Goal: Task Accomplishment & Management: Complete application form

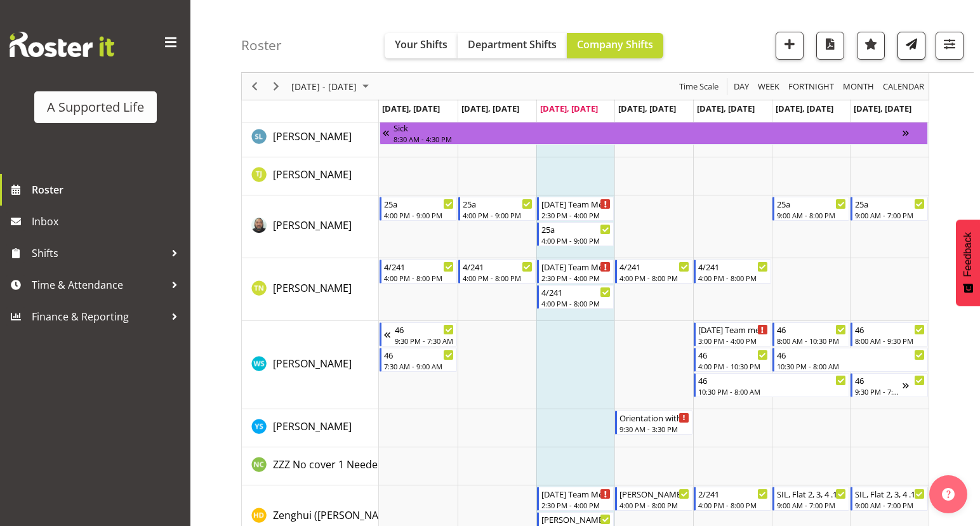
scroll to position [7116, 0]
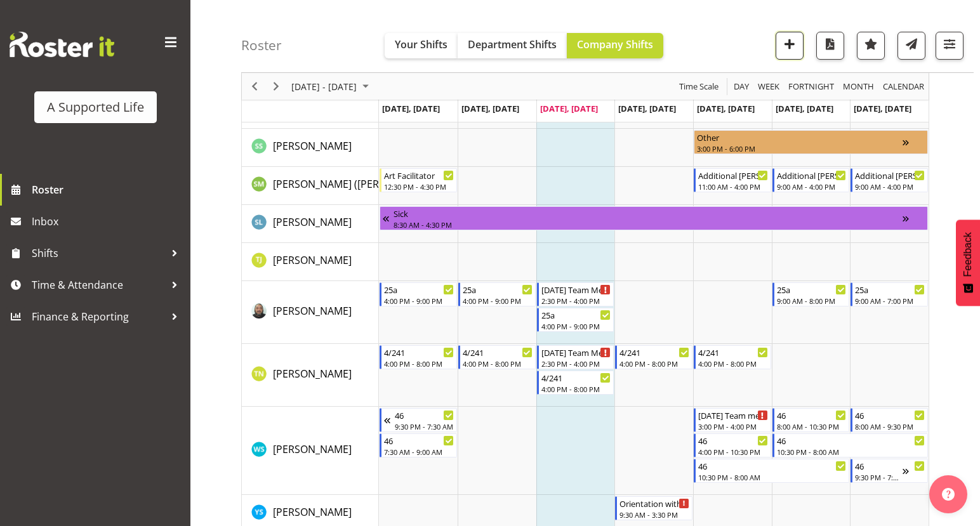
click at [791, 41] on span "button" at bounding box center [789, 44] width 16 height 16
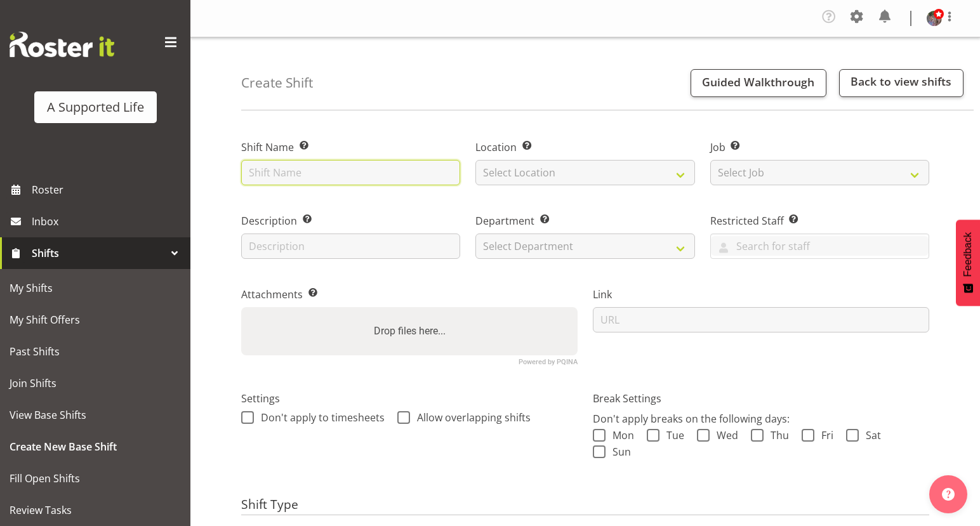
click at [431, 167] on input "text" at bounding box center [350, 172] width 219 height 25
type input "[PERSON_NAME] Team Meeting"
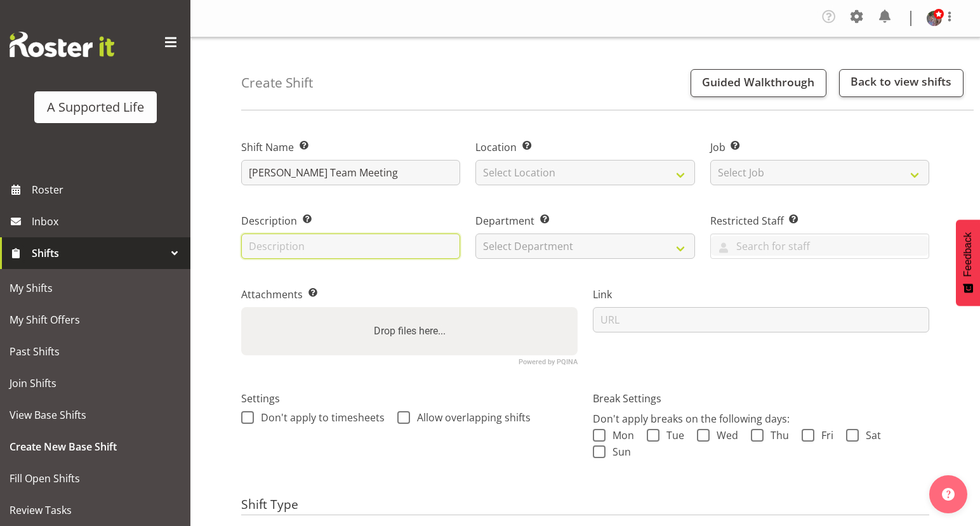
click at [446, 250] on input "text" at bounding box center [350, 245] width 219 height 25
type input "Meeting w/ [PERSON_NAME]"
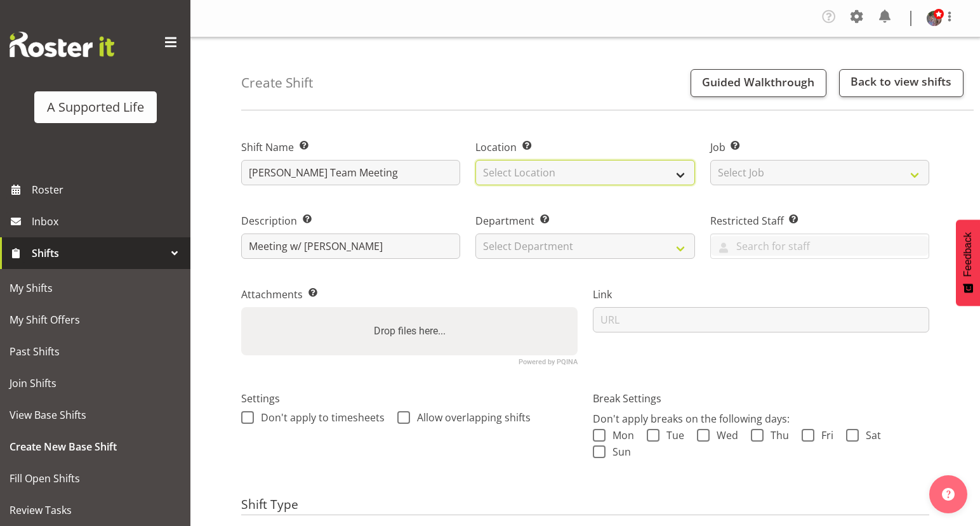
click at [601, 168] on select "Select Location [STREET_ADDRESS][GEOGRAPHIC_DATA][PERSON_NAME][PERSON_NAME] [GE…" at bounding box center [584, 172] width 219 height 25
select select "490"
click at [475, 160] on select "Select Location [STREET_ADDRESS][GEOGRAPHIC_DATA][PERSON_NAME][PERSON_NAME] [GE…" at bounding box center [584, 172] width 219 height 25
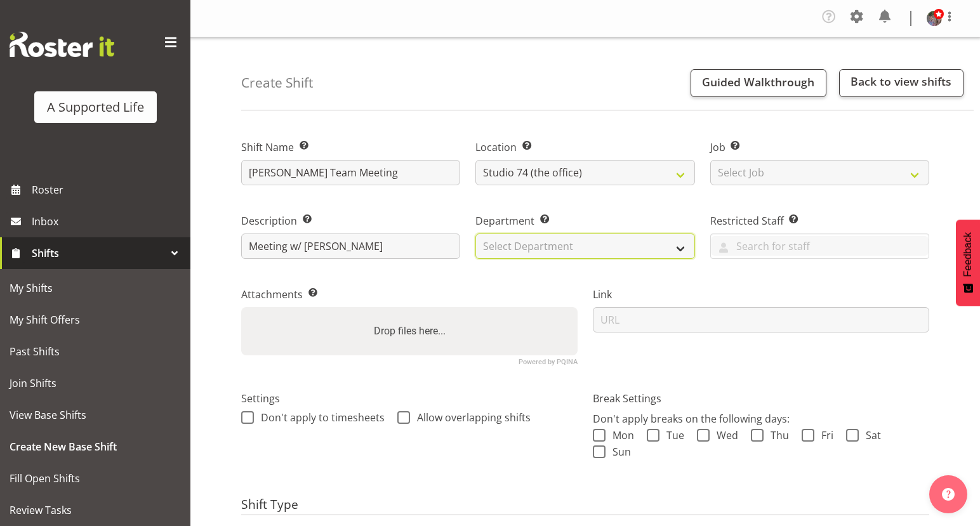
click at [605, 241] on select "Select Department Direct Support Office Crew Other two4nine" at bounding box center [584, 245] width 219 height 25
select select "564"
click at [475, 233] on select "Select Department Direct Support Office Crew Other two4nine" at bounding box center [584, 245] width 219 height 25
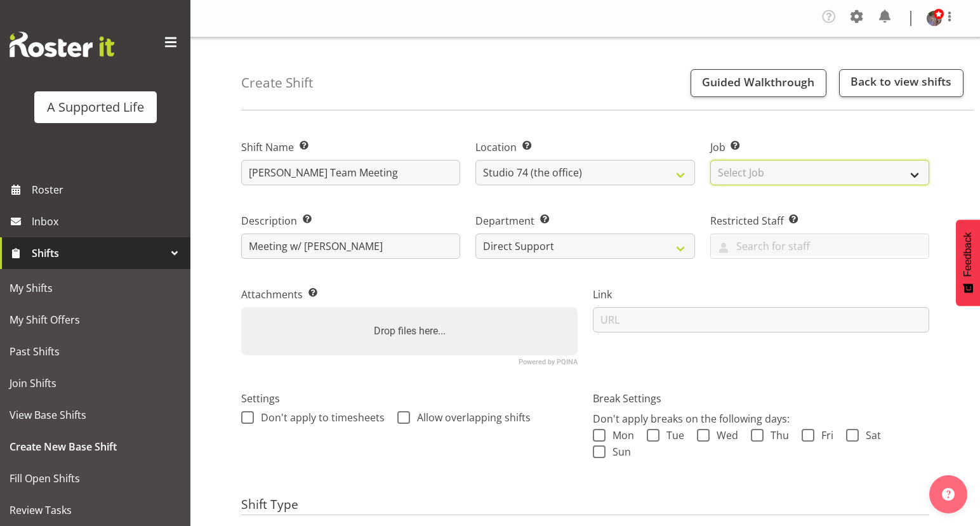
click at [778, 170] on select "Select Job Create new job Accounts and Payroll Admin Support Aspirations and Su…" at bounding box center [819, 172] width 219 height 25
select select "4112"
click at [710, 160] on select "Select Job Create new job Accounts and Payroll Admin Support Aspirations and Su…" at bounding box center [819, 172] width 219 height 25
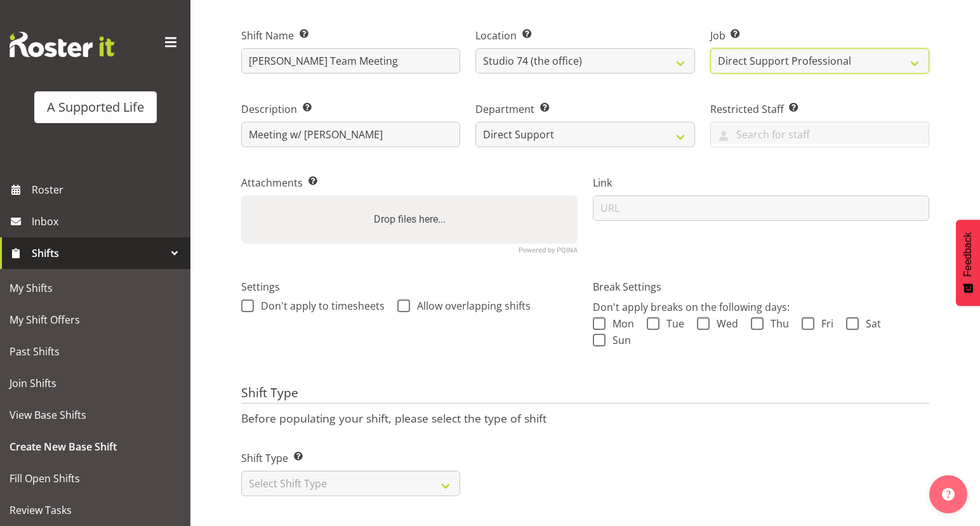
scroll to position [121, 0]
click at [470, 299] on span "Allow overlapping shifts" at bounding box center [470, 305] width 121 height 13
click at [405, 302] on input "Allow overlapping shifts" at bounding box center [401, 306] width 8 height 8
checkbox input "true"
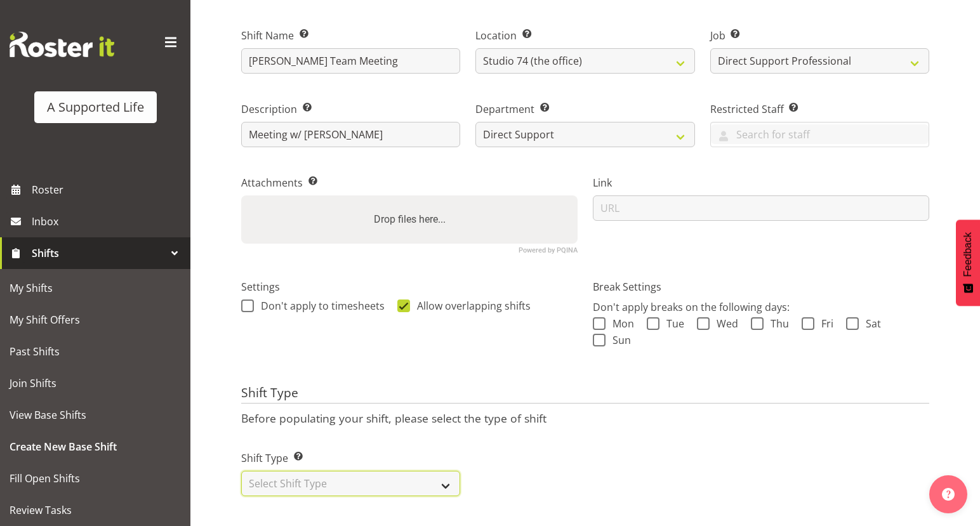
click at [432, 471] on select "Select Shift Type One Off Shift Recurring Shift Rotating Shift" at bounding box center [350, 483] width 219 height 25
select select "one_off"
click at [241, 471] on select "Select Shift Type One Off Shift Recurring Shift Rotating Shift" at bounding box center [350, 483] width 219 height 25
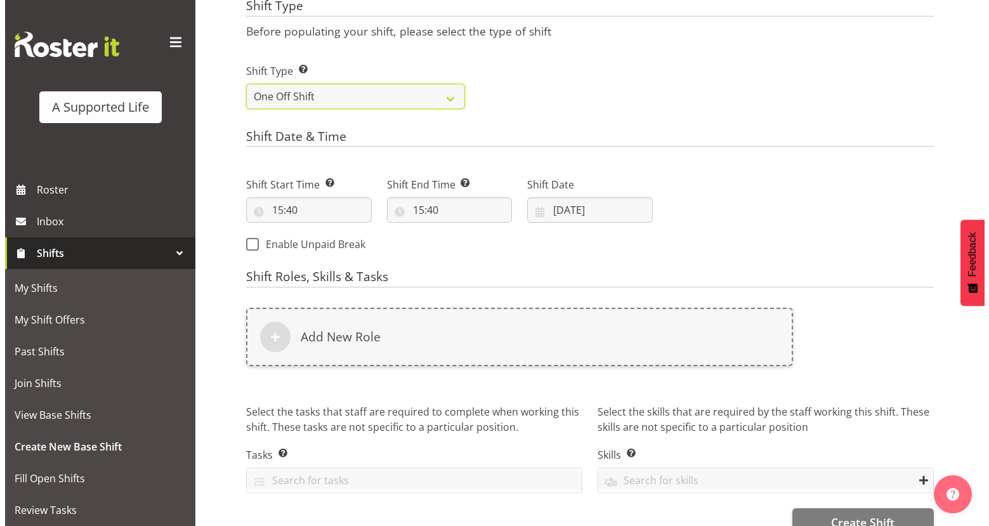
scroll to position [502, 0]
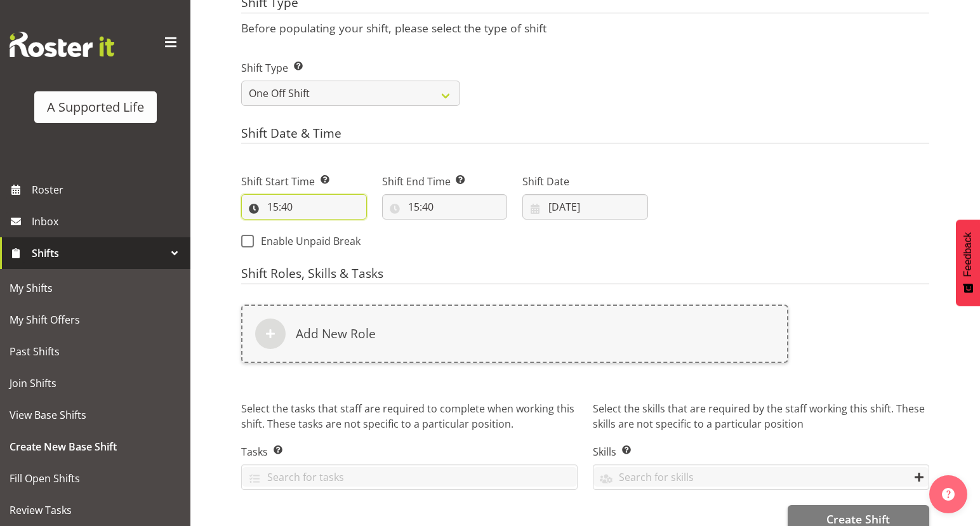
click at [318, 205] on input "15:40" at bounding box center [304, 206] width 126 height 25
click at [324, 240] on select "00 01 02 03 04 05 06 07 08 09 10 11 12 13 14 15 16 17 18 19 20 21 22 23" at bounding box center [327, 239] width 29 height 25
select select "13"
click at [313, 227] on select "00 01 02 03 04 05 06 07 08 09 10 11 12 13 14 15 16 17 18 19 20 21 22 23" at bounding box center [327, 239] width 29 height 25
type input "13:40"
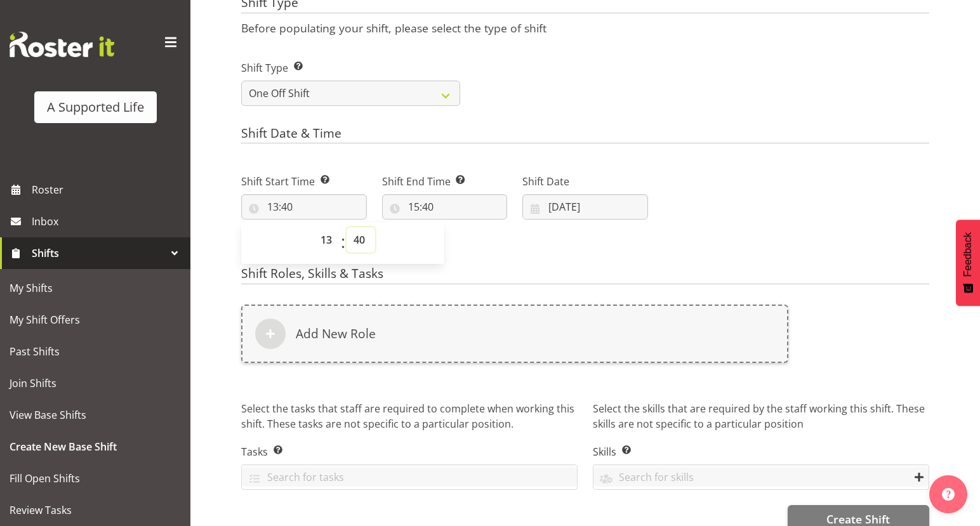
click at [360, 246] on select "00 01 02 03 04 05 06 07 08 09 10 11 12 13 14 15 16 17 18 19 20 21 22 23 24 25 2…" at bounding box center [360, 239] width 29 height 25
select select "30"
click at [346, 227] on select "00 01 02 03 04 05 06 07 08 09 10 11 12 13 14 15 16 17 18 19 20 21 22 23 24 25 2…" at bounding box center [360, 239] width 29 height 25
type input "13:30"
click at [414, 204] on input "15:40" at bounding box center [445, 206] width 126 height 25
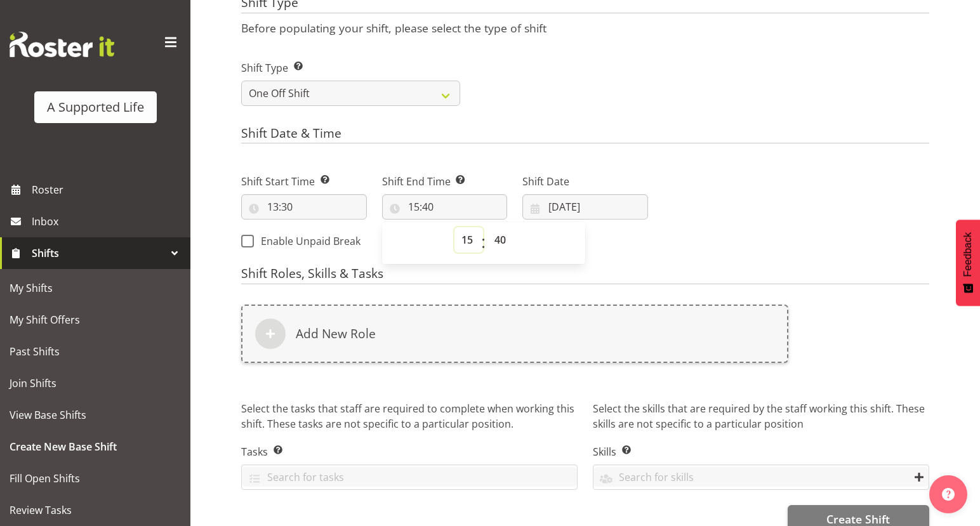
click at [466, 237] on select "00 01 02 03 04 05 06 07 08 09 10 11 12 13 14 15 16 17 18 19 20 21 22 23" at bounding box center [468, 239] width 29 height 25
select select "14"
click at [454, 227] on select "00 01 02 03 04 05 06 07 08 09 10 11 12 13 14 15 16 17 18 19 20 21 22 23" at bounding box center [468, 239] width 29 height 25
type input "14:40"
click at [494, 239] on select "00 01 02 03 04 05 06 07 08 09 10 11 12 13 14 15 16 17 18 19 20 21 22 23 24 25 2…" at bounding box center [501, 239] width 29 height 25
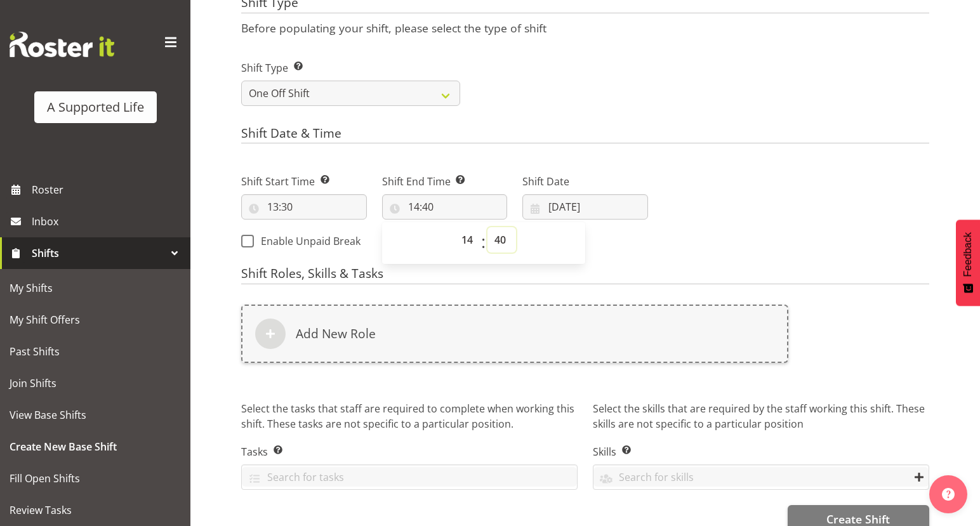
select select "30"
click at [487, 227] on select "00 01 02 03 04 05 06 07 08 09 10 11 12 13 14 15 16 17 18 19 20 21 22 23 24 25 2…" at bounding box center [501, 239] width 29 height 25
type input "14:30"
click at [593, 256] on div "Shift Start Time Set the time of the day you wish this shift to start 13:30 00 …" at bounding box center [444, 207] width 422 height 103
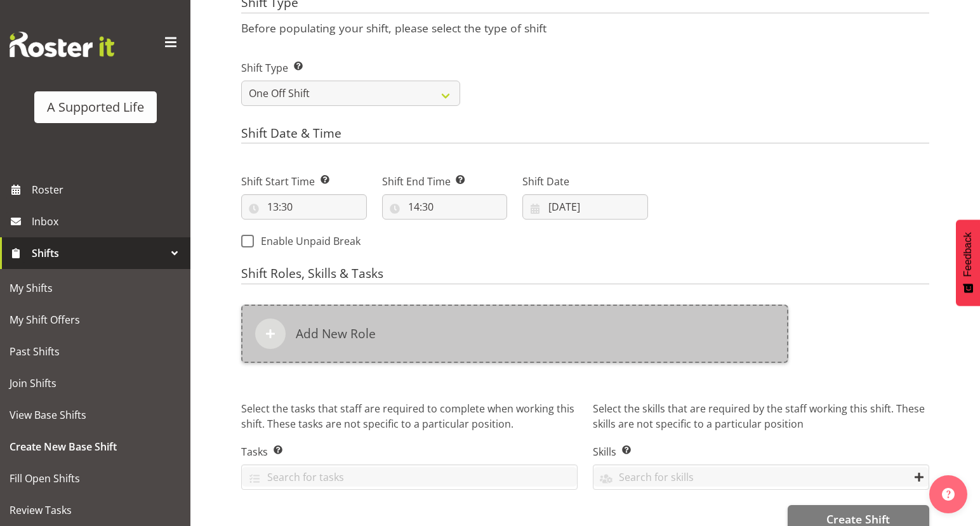
click at [488, 344] on div "Add New Role" at bounding box center [514, 334] width 547 height 58
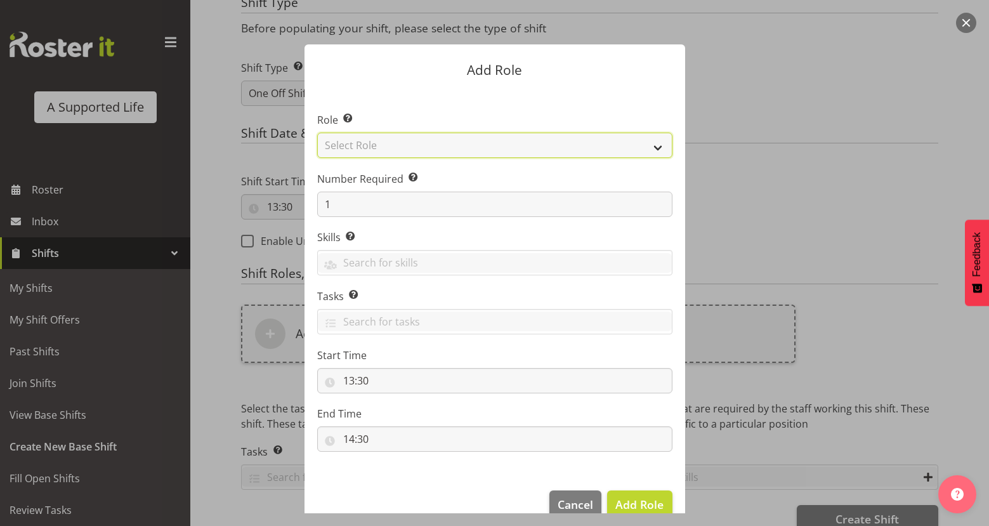
click at [473, 154] on select "Select Role Accounts and Payroll Admin Support Aspirations & Support Facilitato…" at bounding box center [494, 145] width 355 height 25
select select "519"
click at [317, 133] on select "Select Role Accounts and Payroll Admin Support Aspirations & Support Facilitato…" at bounding box center [494, 145] width 355 height 25
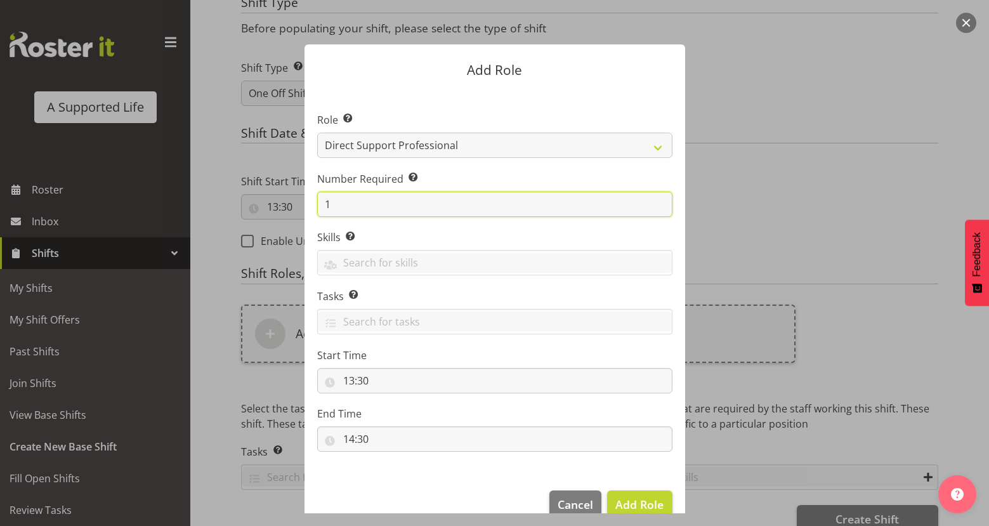
click at [421, 196] on input "1" at bounding box center [494, 204] width 355 height 25
type input "2"
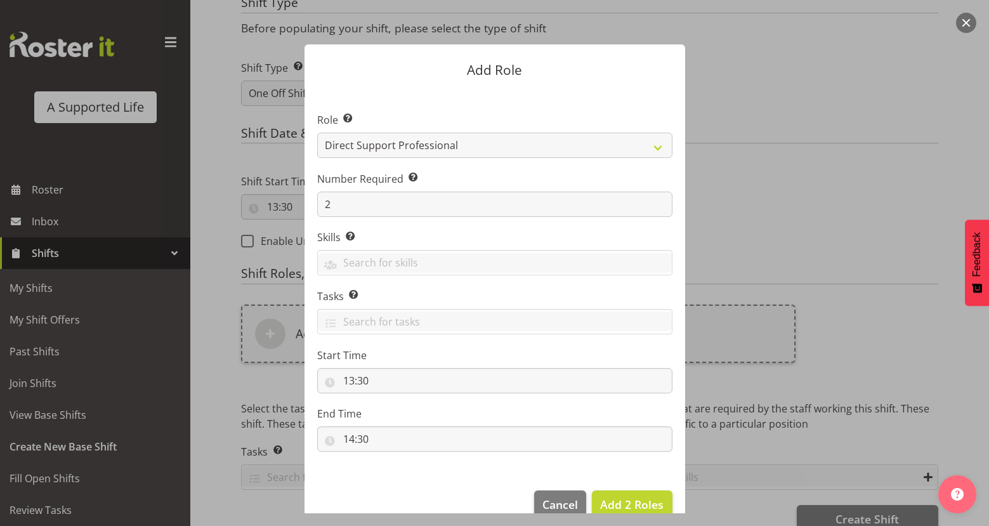
click at [388, 235] on label "Skills Selecting skills here means they are specific to this position. When sel…" at bounding box center [494, 237] width 355 height 15
click at [618, 502] on span "Add 2 Roles" at bounding box center [631, 504] width 63 height 15
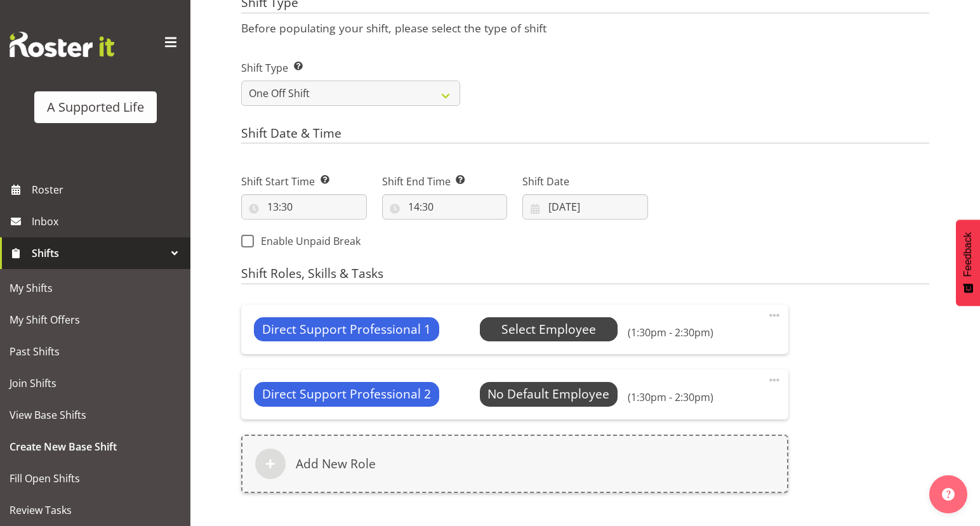
click at [553, 334] on span "Select Employee" at bounding box center [548, 329] width 95 height 18
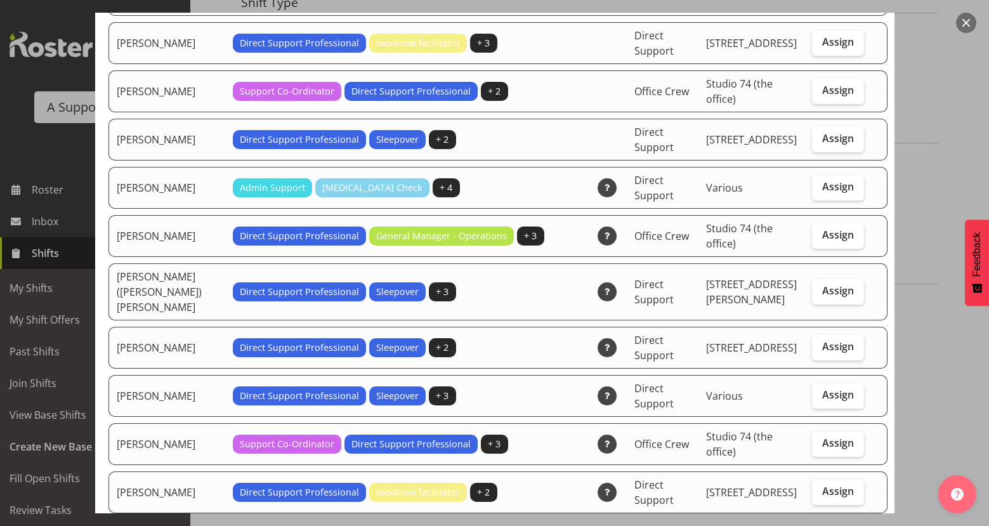
scroll to position [857, 0]
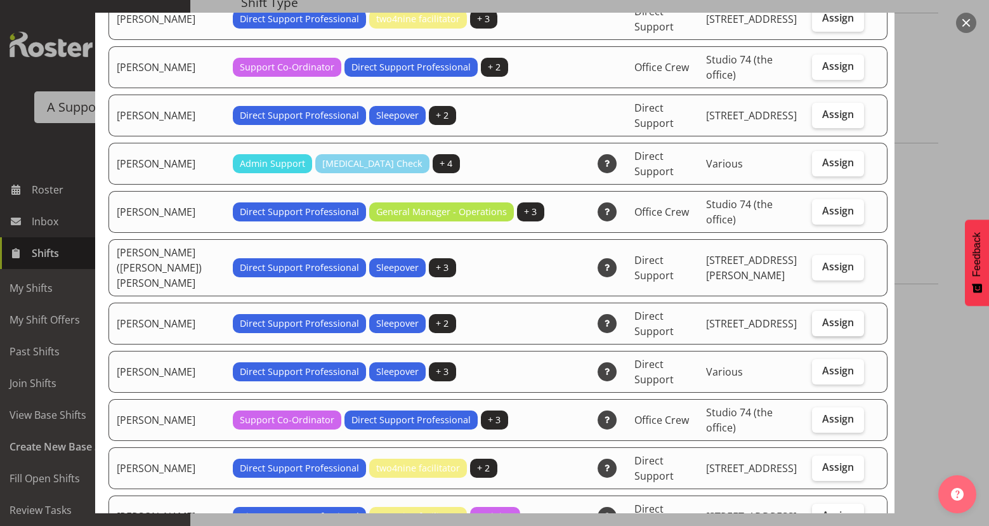
click at [822, 316] on span "Assign" at bounding box center [838, 322] width 32 height 13
click at [812, 318] on input "Assign" at bounding box center [816, 322] width 8 height 8
checkbox input "true"
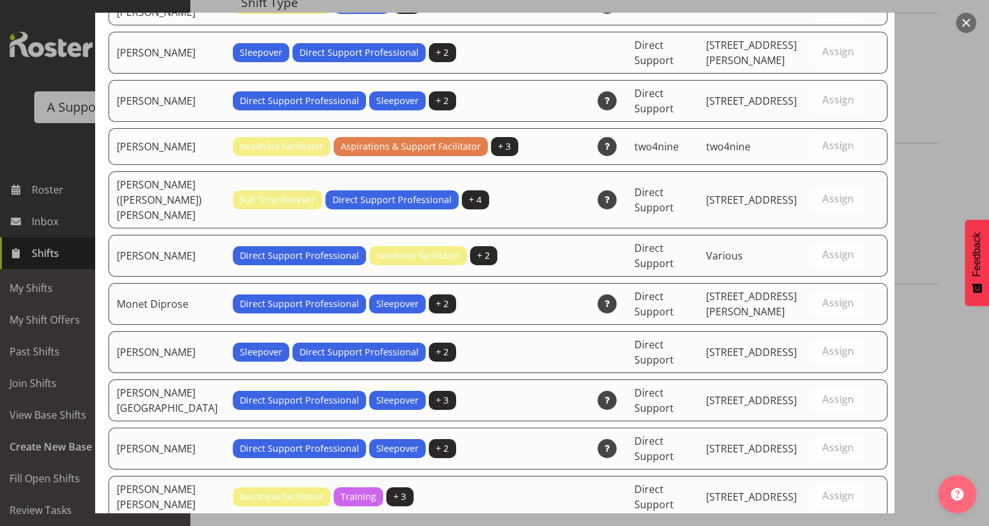
scroll to position [4079, 0]
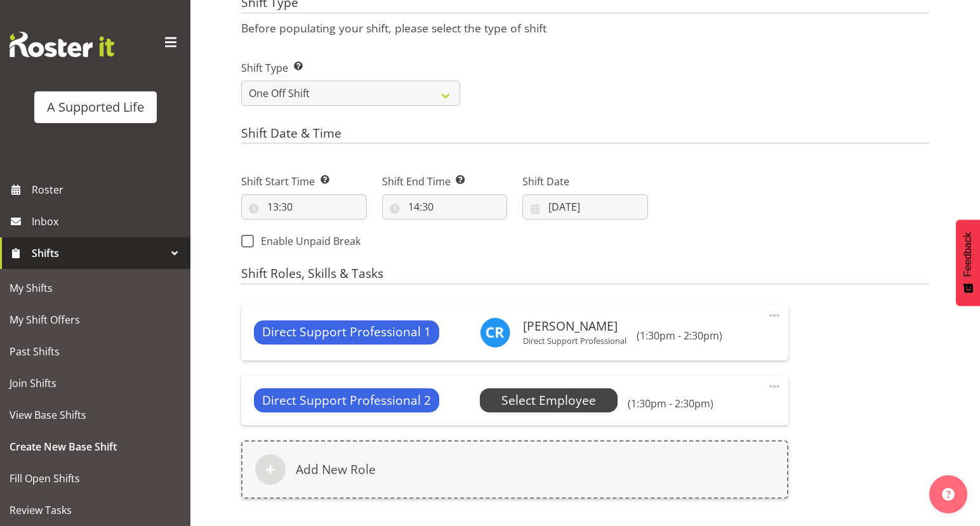
click at [549, 405] on span "Select Employee" at bounding box center [548, 400] width 95 height 18
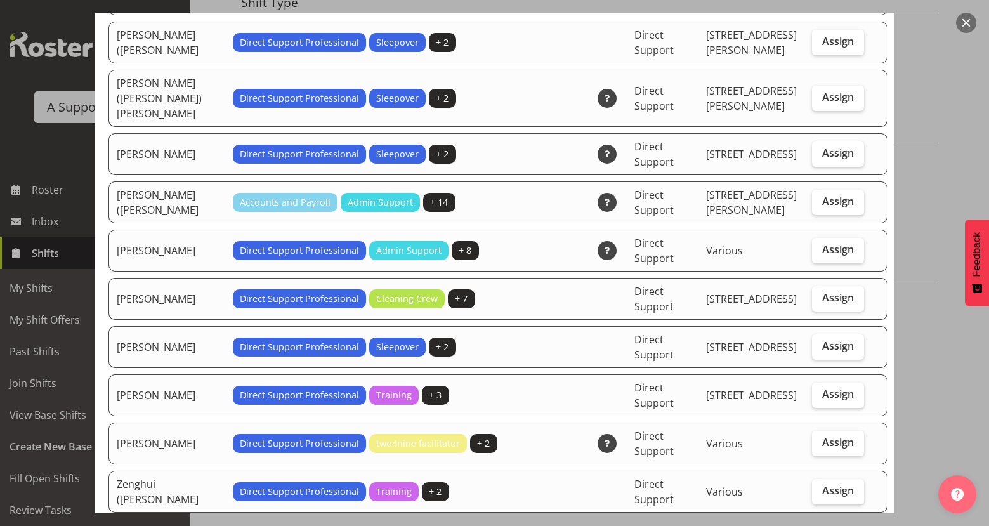
scroll to position [3965, 0]
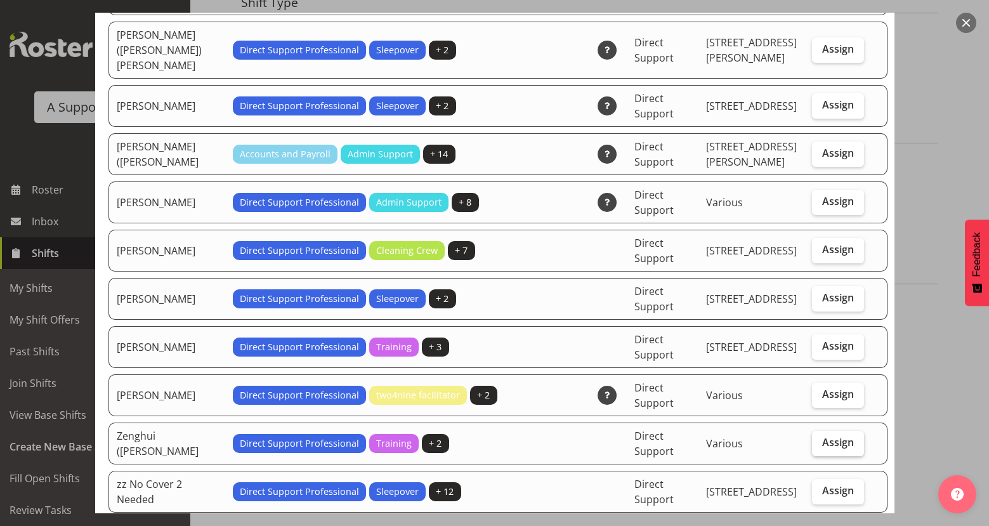
click at [834, 431] on label "Assign" at bounding box center [838, 443] width 52 height 25
click at [820, 438] on input "Assign" at bounding box center [816, 442] width 8 height 8
checkbox input "true"
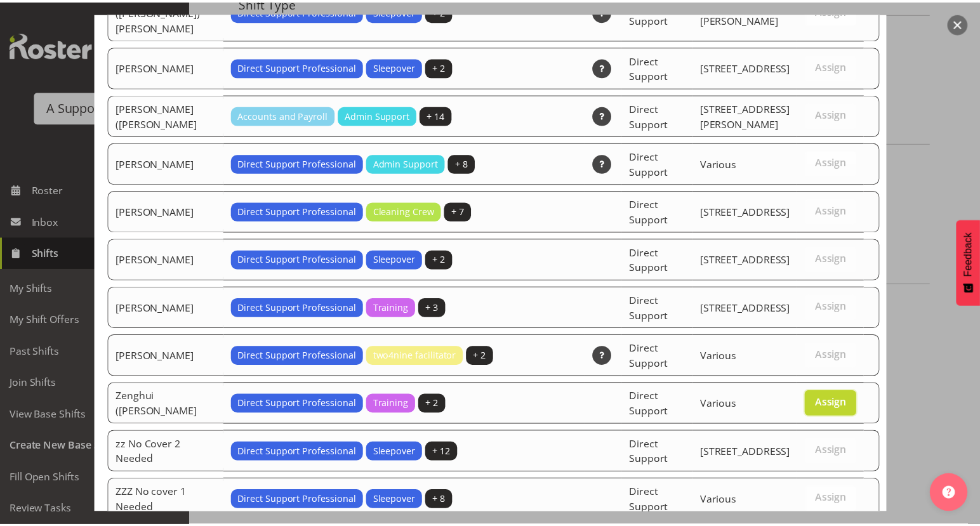
scroll to position [4031, 0]
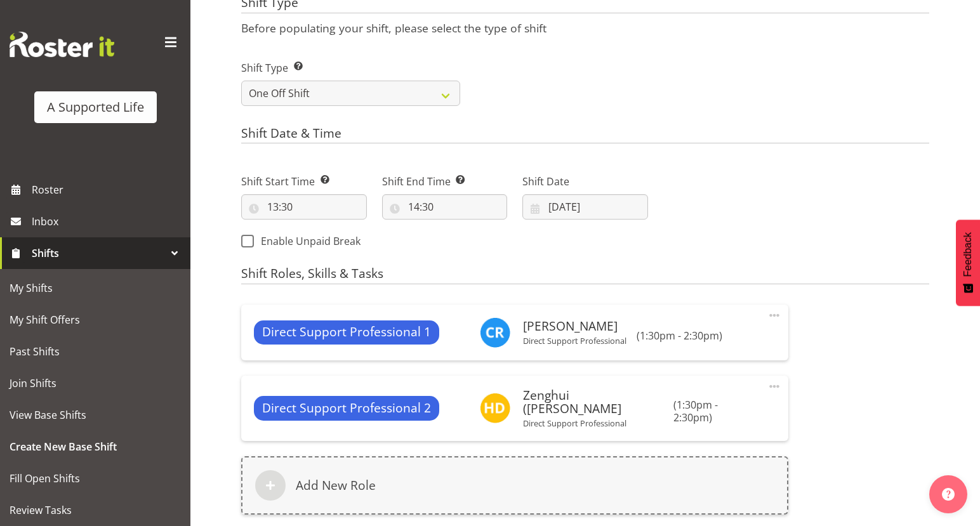
click at [845, 453] on div "Direct Support Professional 1 [PERSON_NAME] Direct Support Professional Change …" at bounding box center [584, 417] width 703 height 240
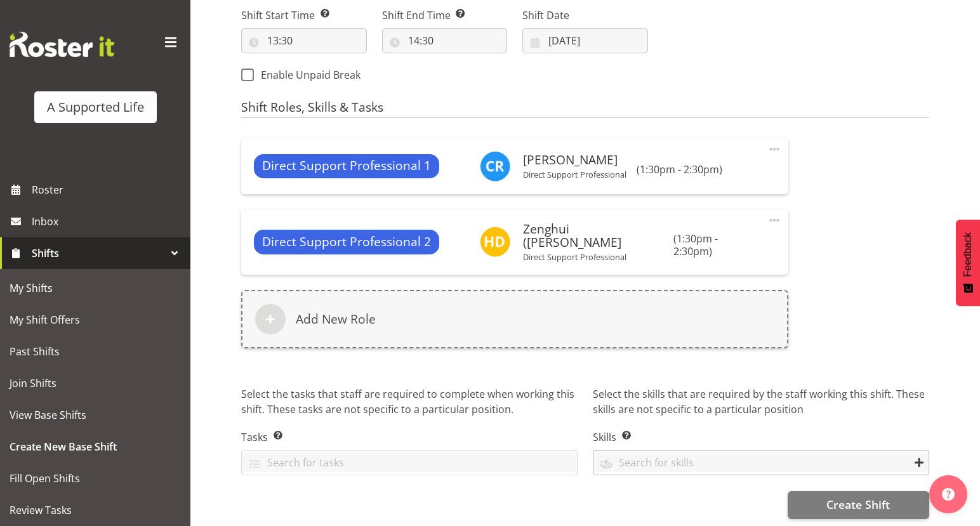
scroll to position [670, 0]
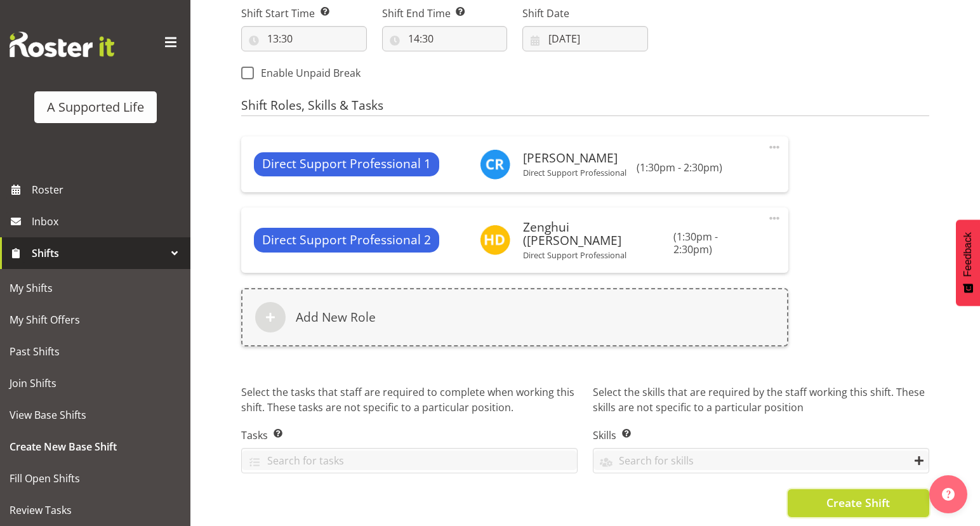
click at [848, 494] on span "Create Shift" at bounding box center [857, 502] width 63 height 16
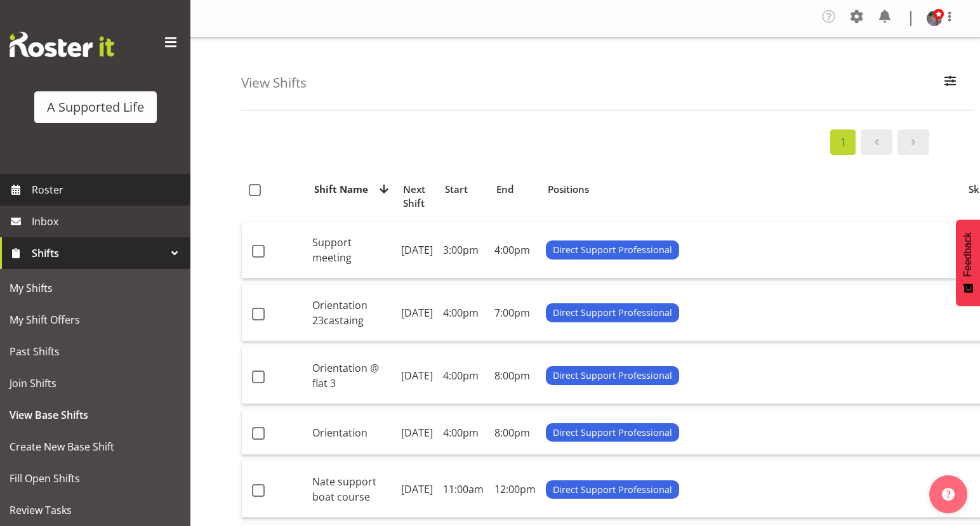
click at [55, 183] on span "Roster" at bounding box center [108, 189] width 152 height 19
